Goal: Task Accomplishment & Management: Contribute content

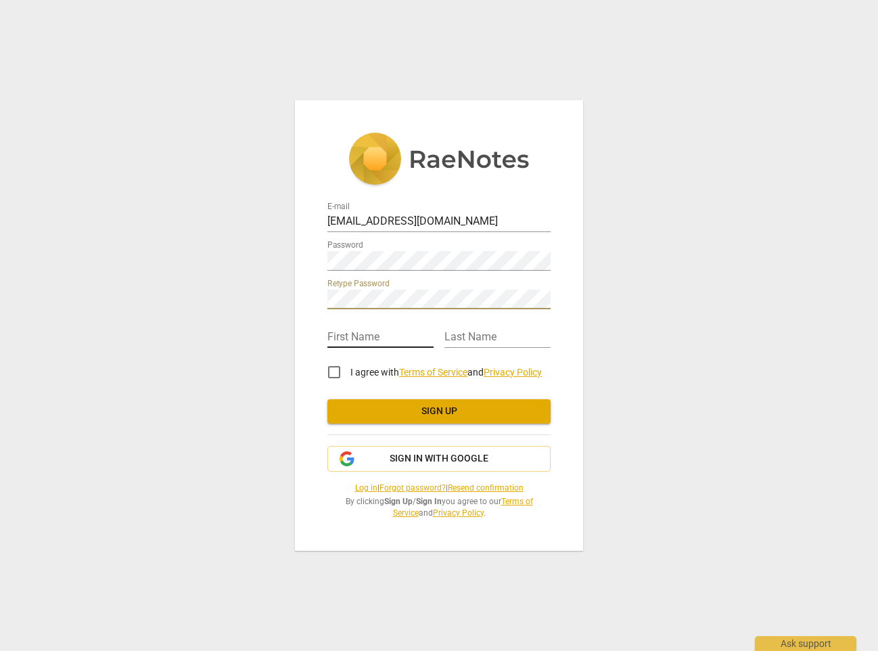
click at [369, 331] on input "text" at bounding box center [380, 338] width 106 height 20
type input "[PERSON_NAME]"
click at [336, 374] on input "I agree with Terms of Service and Privacy Policy" at bounding box center [334, 372] width 32 height 32
checkbox input "true"
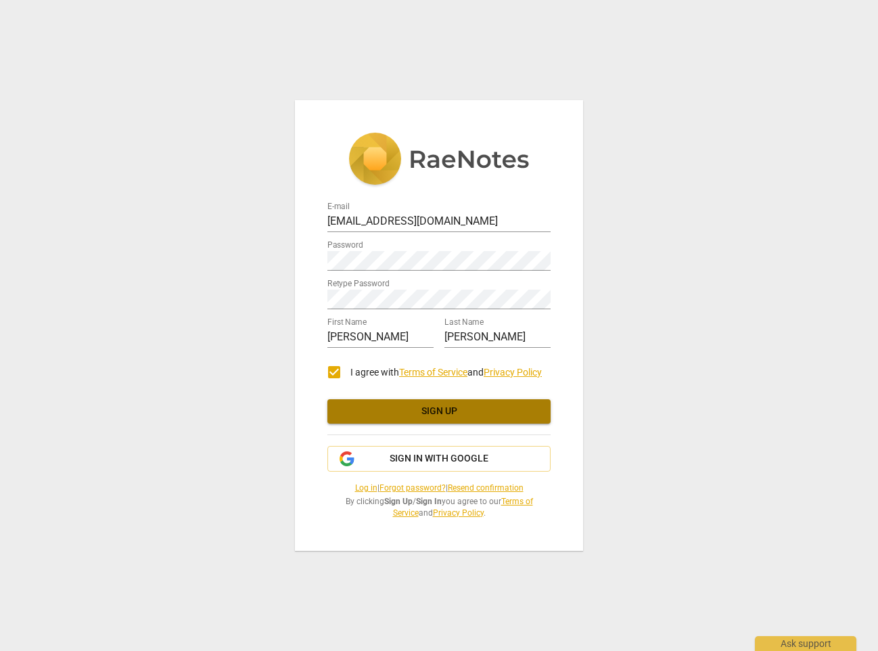
click at [455, 410] on span "Sign up" at bounding box center [439, 412] width 202 height 14
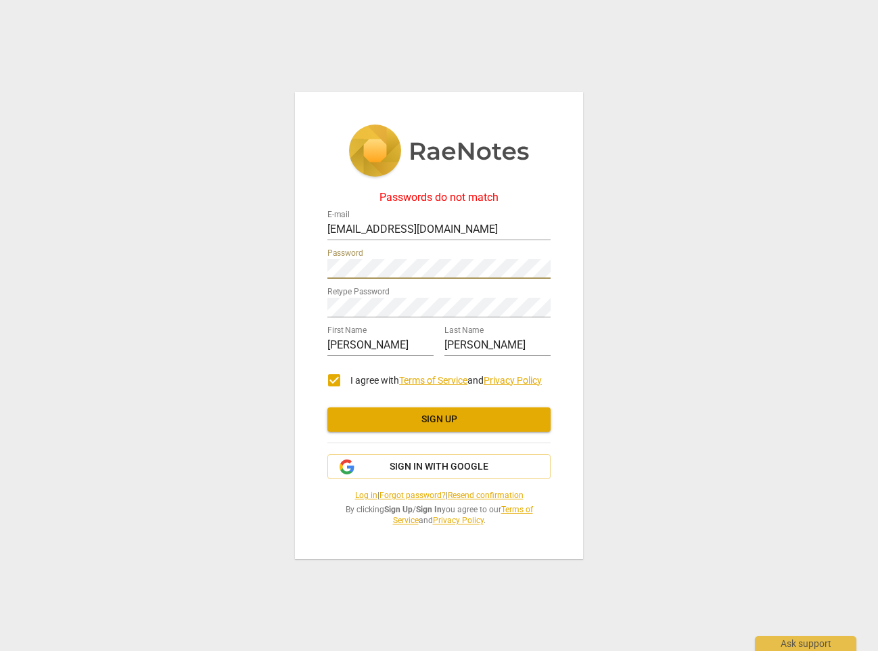
click at [283, 267] on div "Passwords do not match E-mail [EMAIL_ADDRESS][DOMAIN_NAME] Password Retype Pass…" at bounding box center [439, 325] width 878 height 651
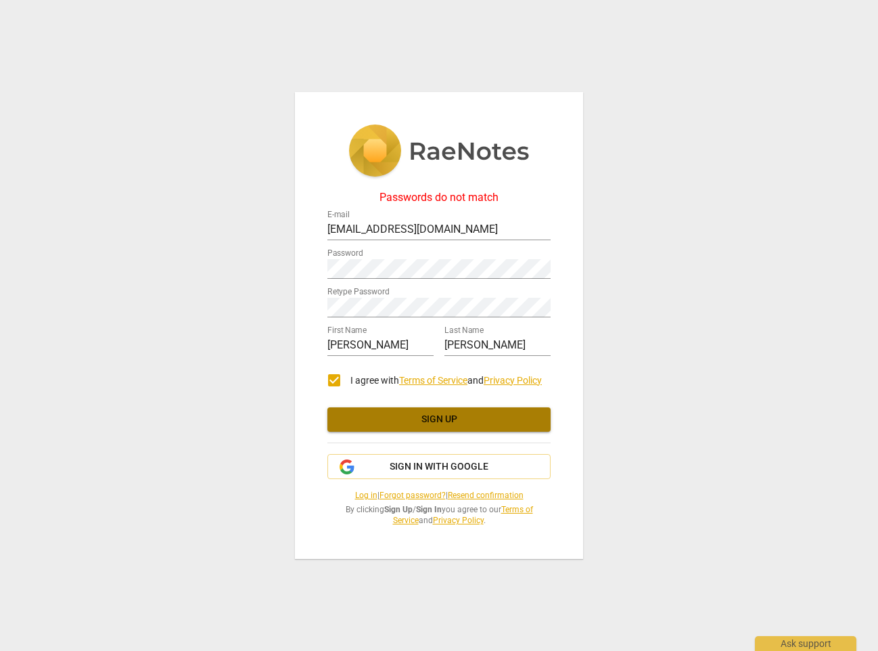
click at [472, 420] on span "Sign up" at bounding box center [439, 420] width 202 height 14
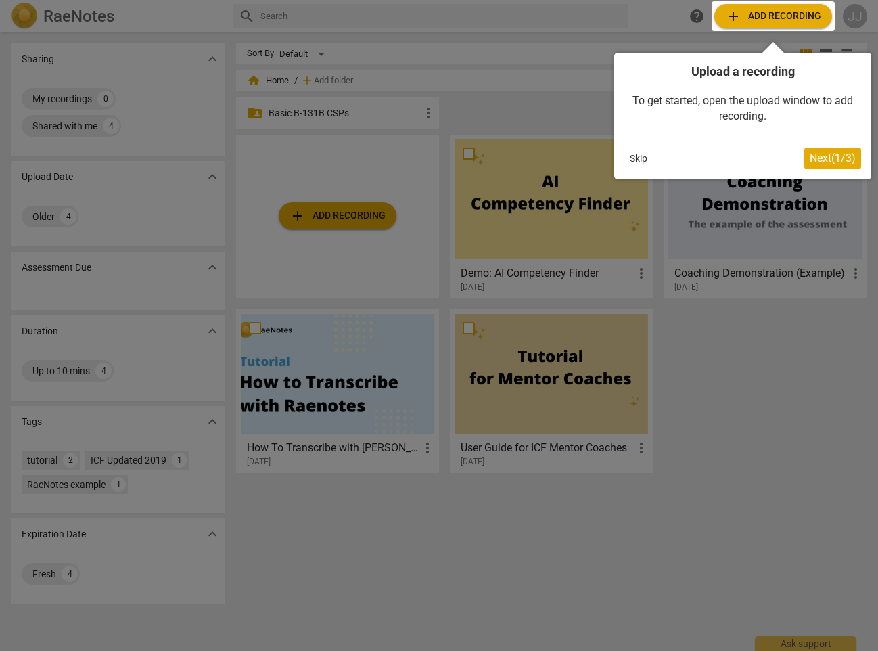
click at [640, 156] on button "Skip" at bounding box center [638, 158] width 28 height 20
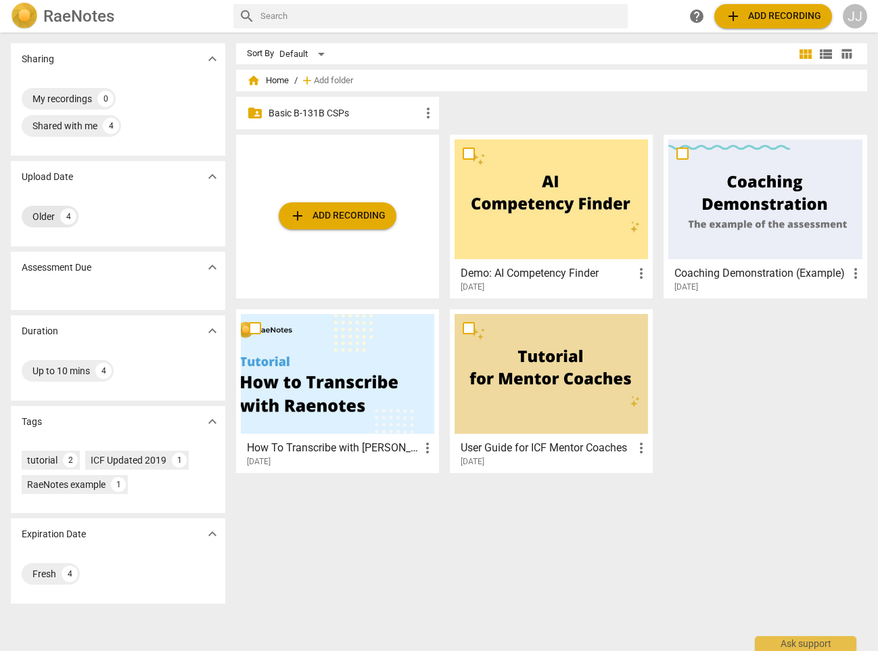
click at [43, 216] on div "Older" at bounding box center [43, 217] width 22 height 14
click at [204, 176] on span "expand_more" at bounding box center [212, 176] width 16 height 16
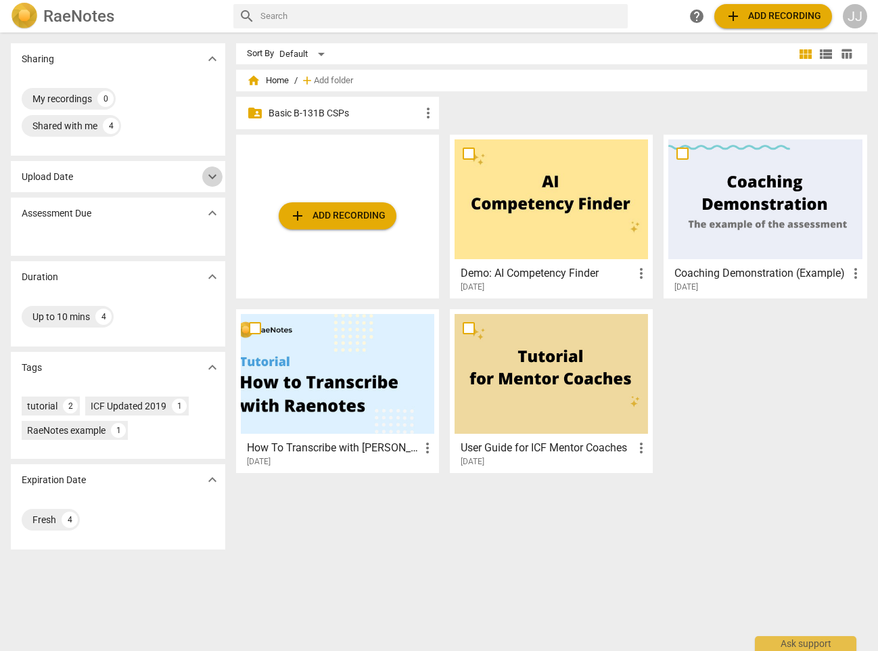
click at [204, 176] on span "expand_more" at bounding box center [212, 176] width 16 height 16
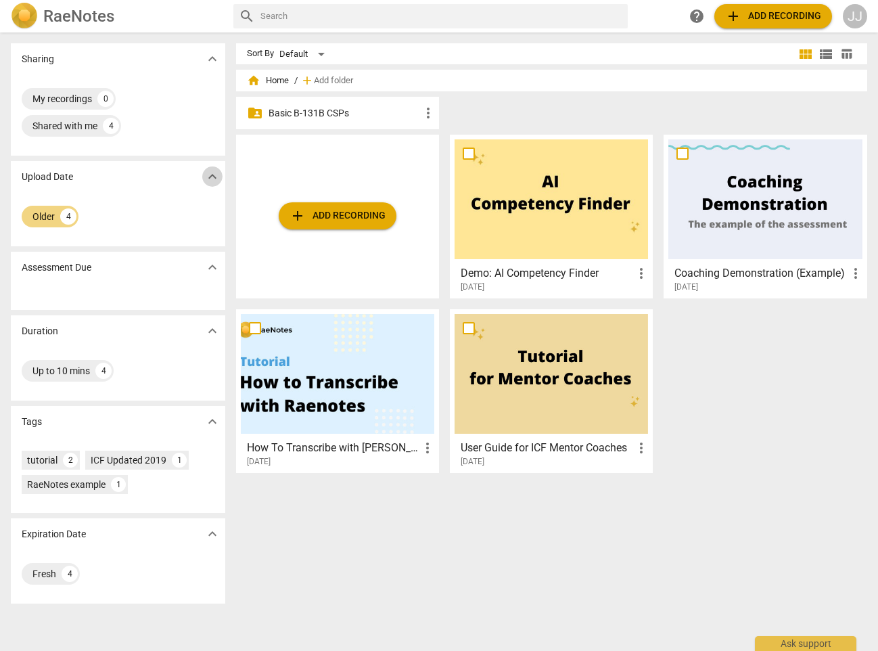
click at [204, 176] on span "expand_more" at bounding box center [212, 176] width 16 height 16
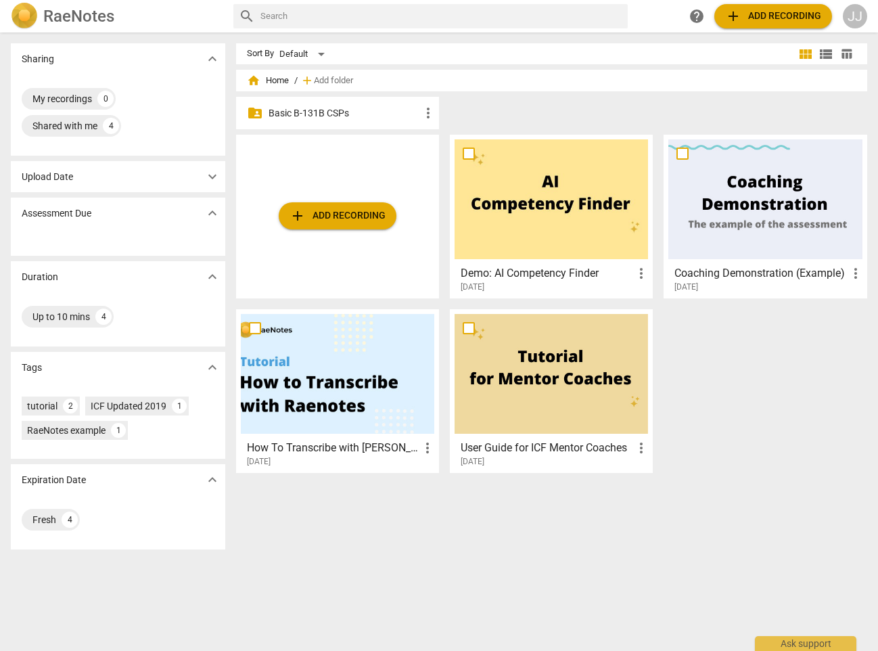
click at [209, 214] on span "expand_more" at bounding box center [212, 213] width 16 height 16
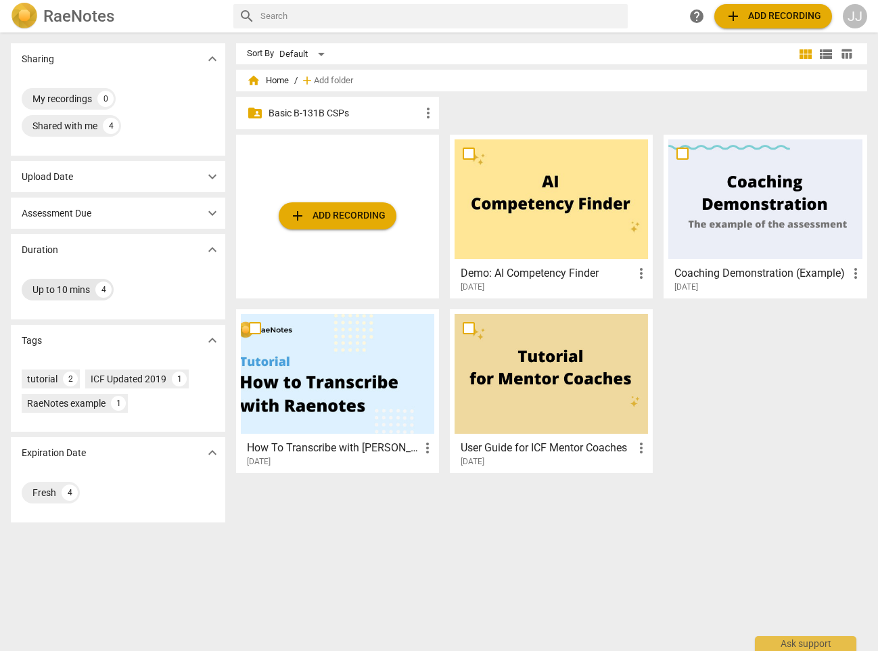
click at [54, 286] on div "Up to 10 mins" at bounding box center [60, 290] width 57 height 14
click at [211, 249] on span "expand_more" at bounding box center [212, 249] width 16 height 16
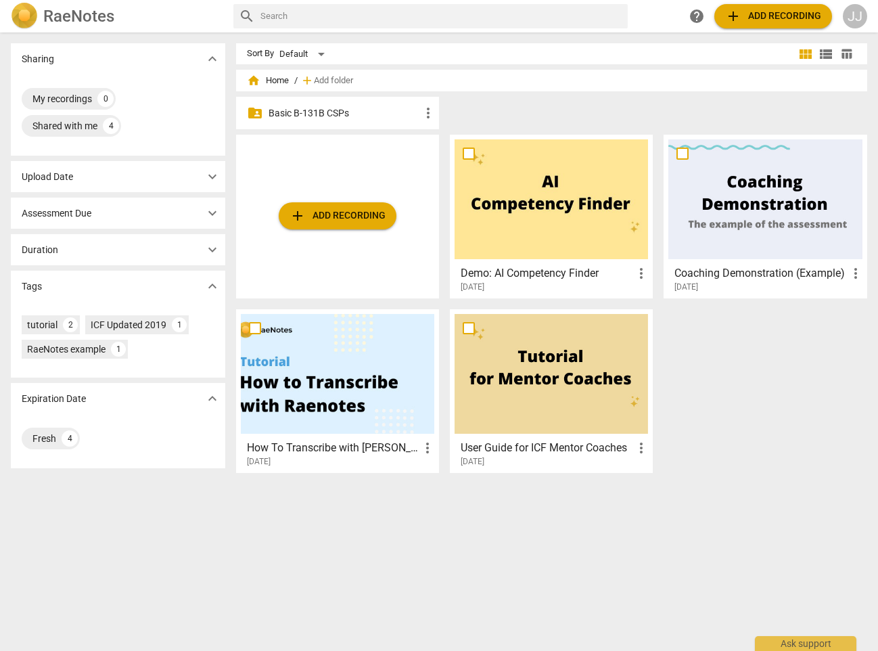
click at [211, 248] on span "expand_more" at bounding box center [212, 249] width 16 height 16
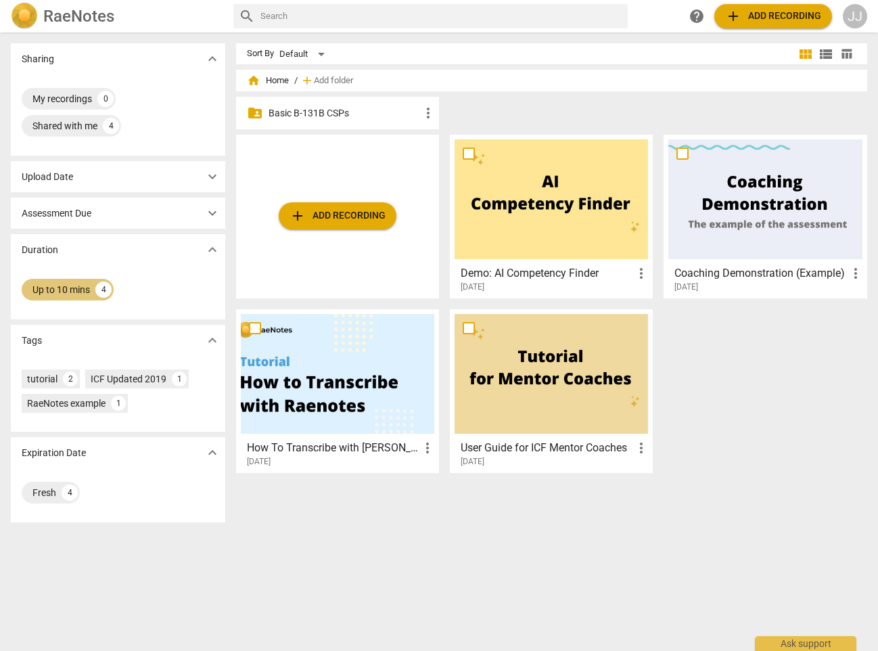
click at [108, 289] on div "4" at bounding box center [103, 289] width 16 height 16
click at [71, 289] on div "Up to 10 mins" at bounding box center [60, 290] width 57 height 14
click at [73, 177] on p "Upload Date" at bounding box center [47, 177] width 51 height 14
click at [78, 210] on p "Assessment Due" at bounding box center [57, 213] width 70 height 14
click at [207, 214] on span "expand_more" at bounding box center [212, 213] width 16 height 16
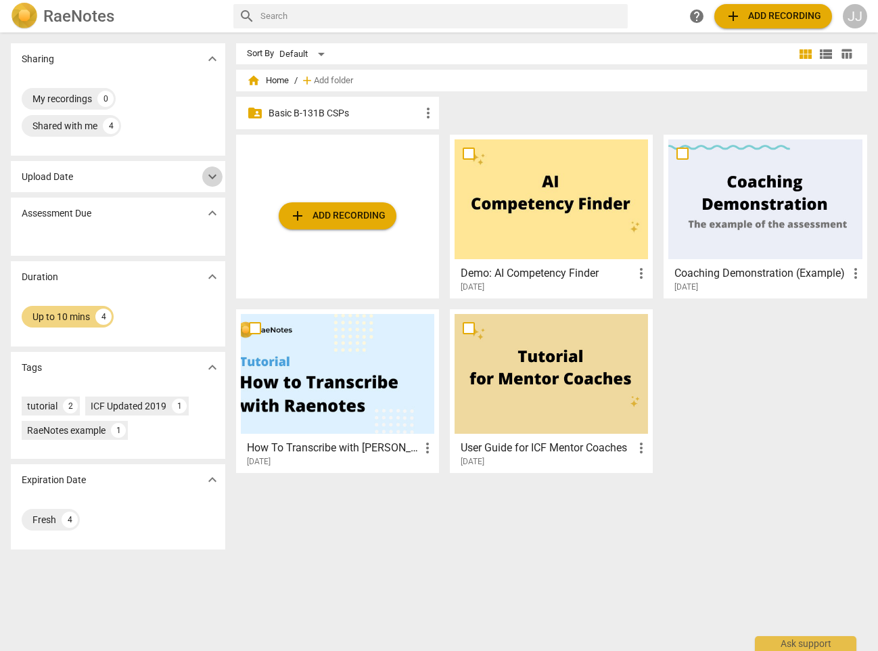
click at [213, 178] on span "expand_more" at bounding box center [212, 176] width 16 height 16
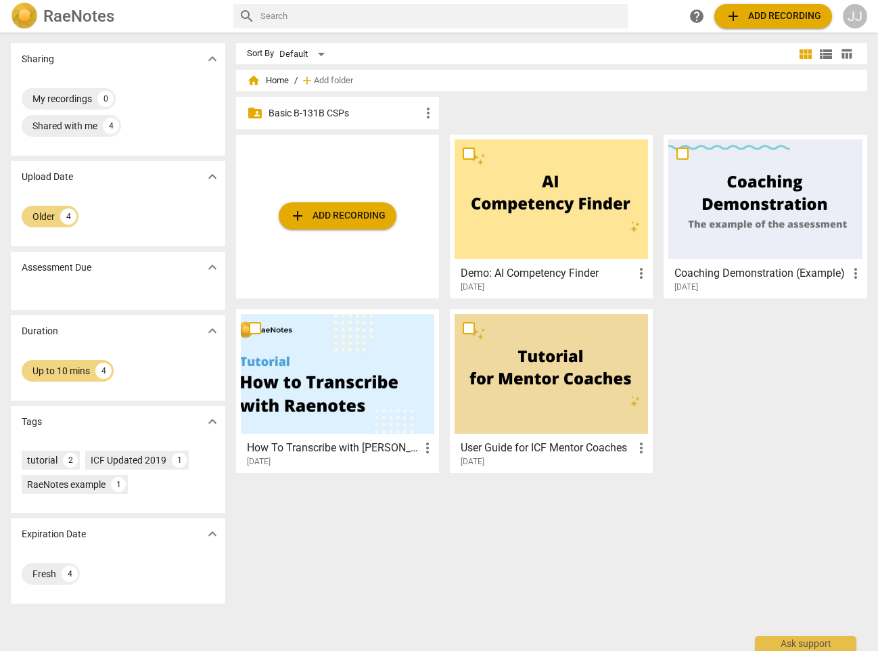
click at [296, 112] on p "Basic B-131B CSPs" at bounding box center [345, 113] width 152 height 14
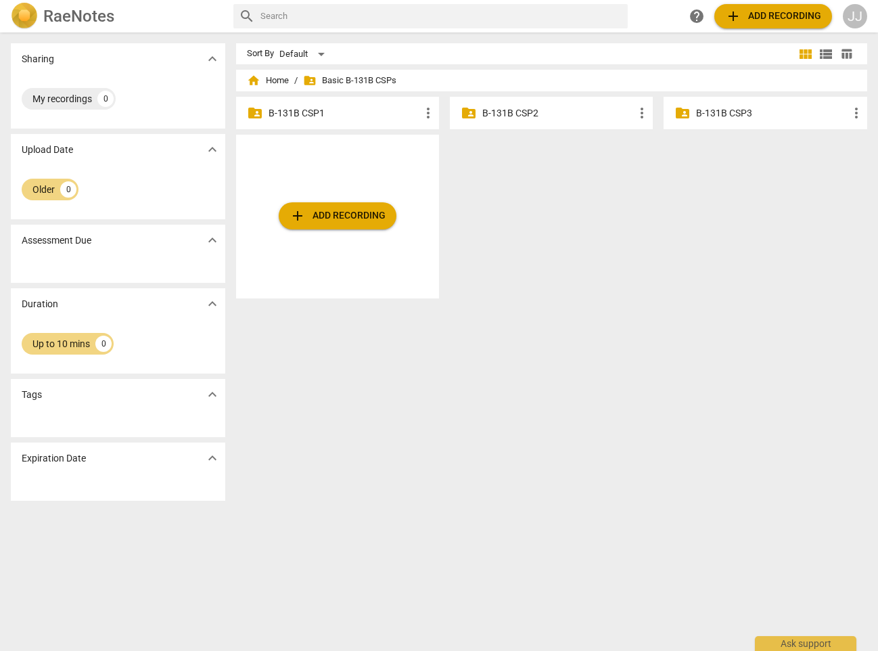
click at [500, 118] on p "B-131B CSP2" at bounding box center [558, 113] width 152 height 14
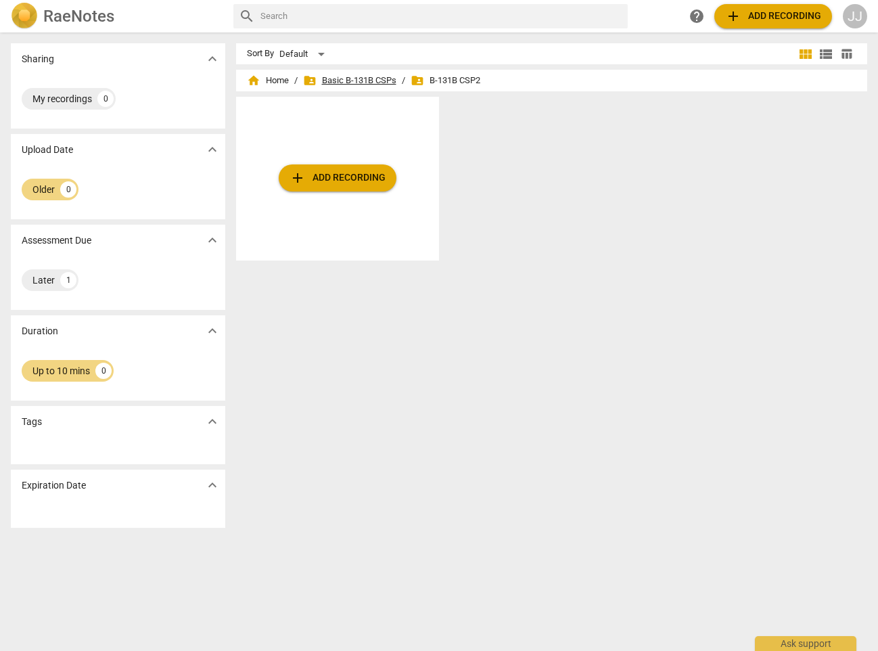
click at [337, 76] on span "folder_shared Basic B-131B CSPs" at bounding box center [349, 81] width 93 height 14
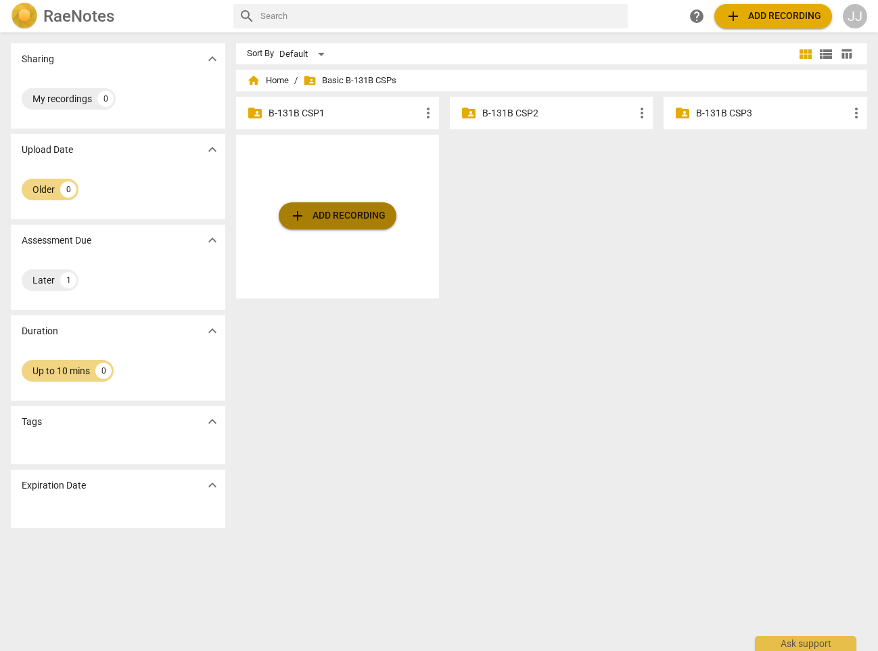
click at [351, 218] on span "add Add recording" at bounding box center [338, 216] width 96 height 16
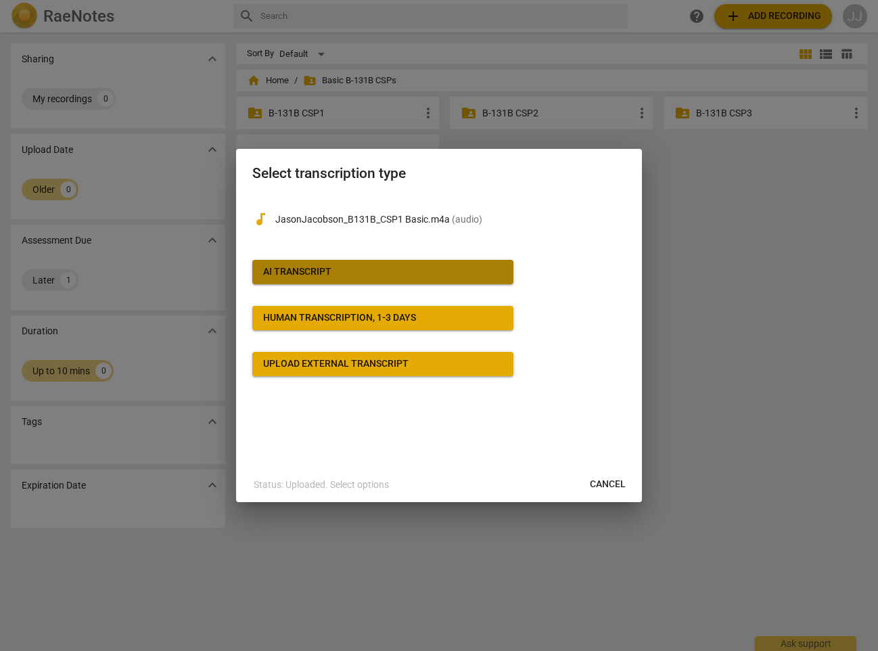
click at [302, 267] on div "AI Transcript" at bounding box center [297, 272] width 68 height 14
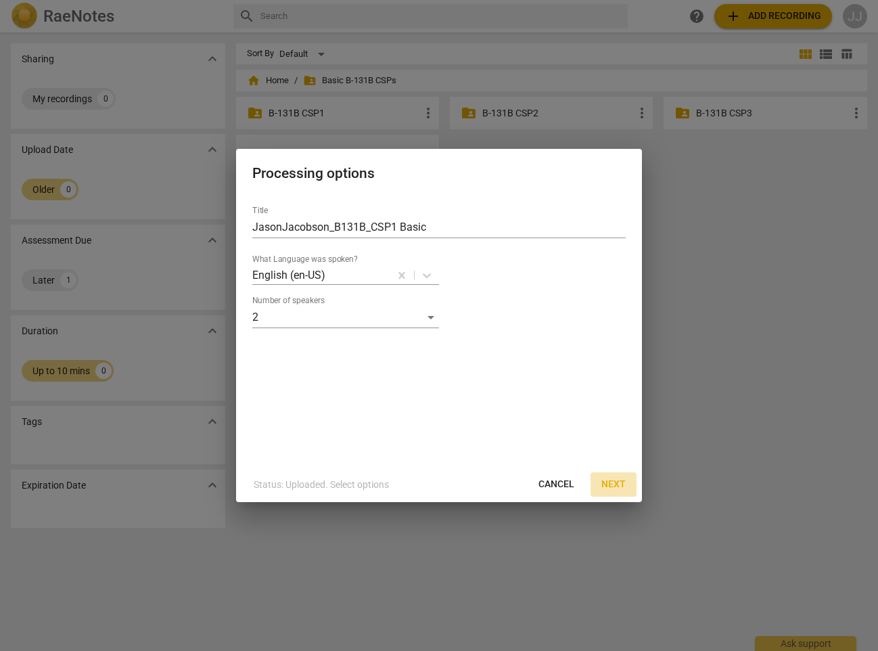
click at [611, 481] on span "Next" at bounding box center [613, 485] width 24 height 14
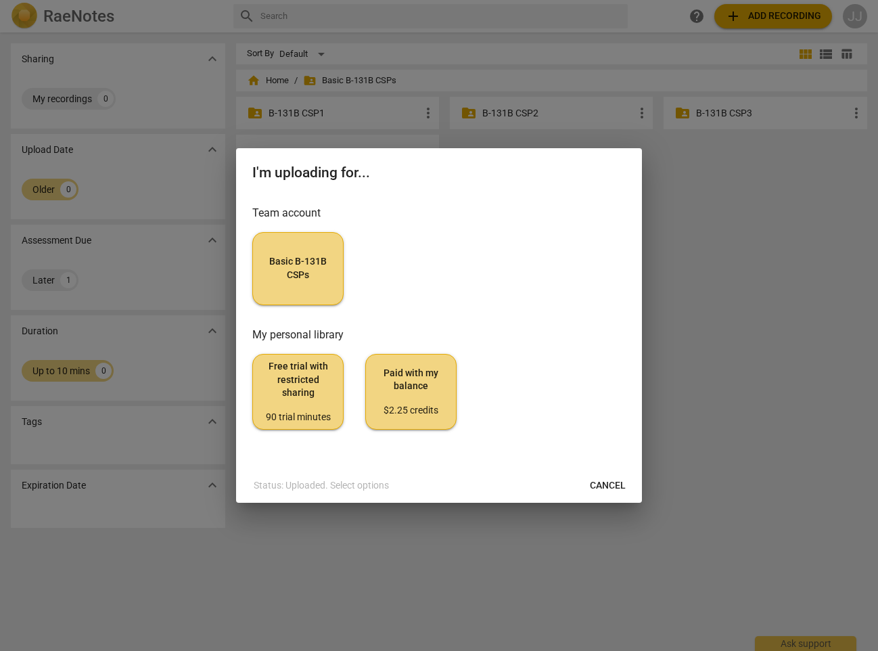
click at [287, 260] on span "Basic B-131B CSPs" at bounding box center [298, 268] width 68 height 26
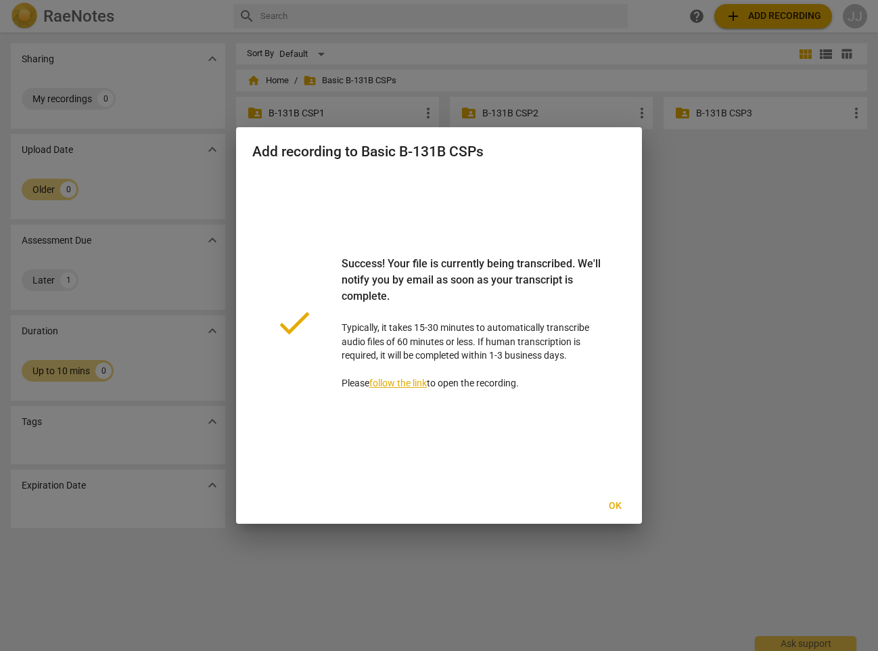
click at [398, 382] on link "follow the link" at bounding box center [397, 382] width 57 height 11
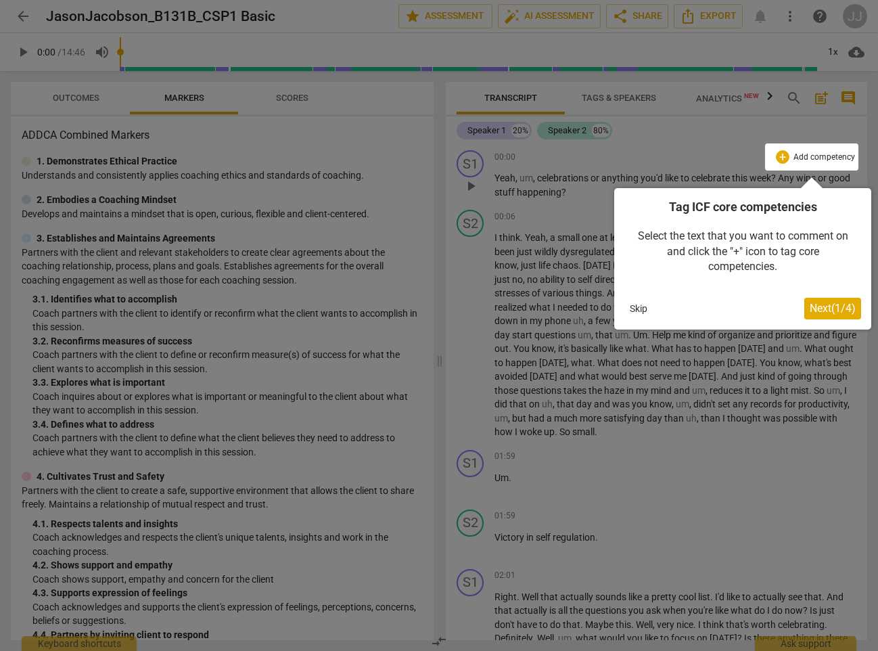
click at [638, 307] on button "Skip" at bounding box center [638, 308] width 28 height 20
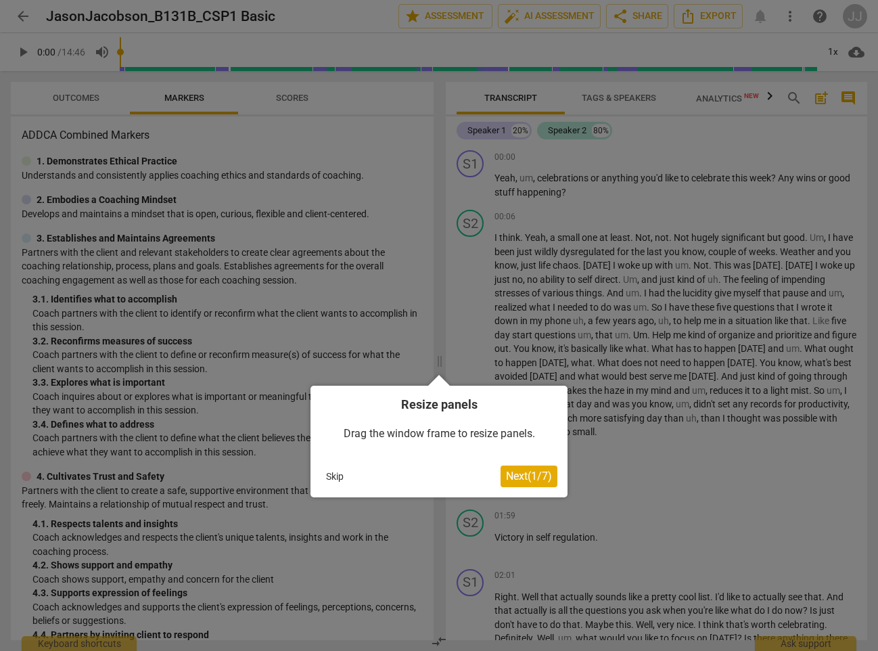
click at [333, 472] on button "Skip" at bounding box center [335, 476] width 28 height 20
